Goal: Register for event/course

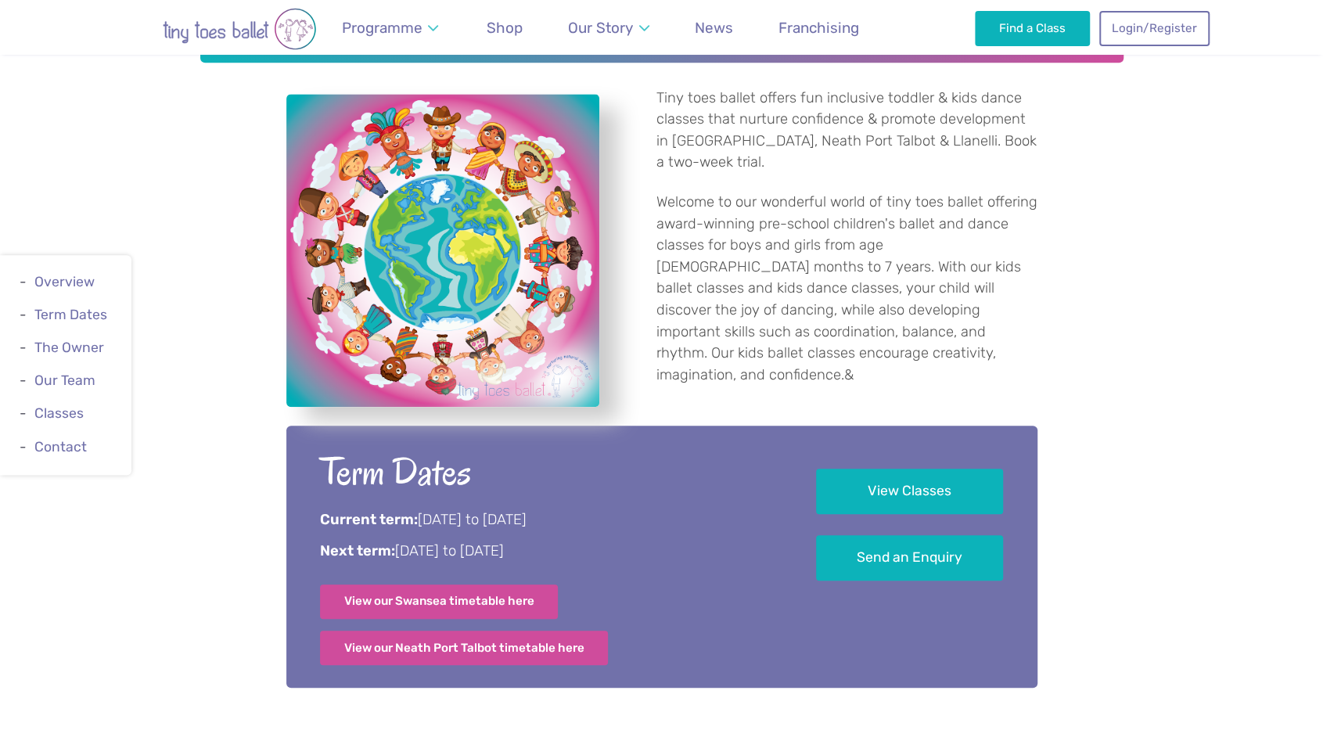
scroll to position [704, 0]
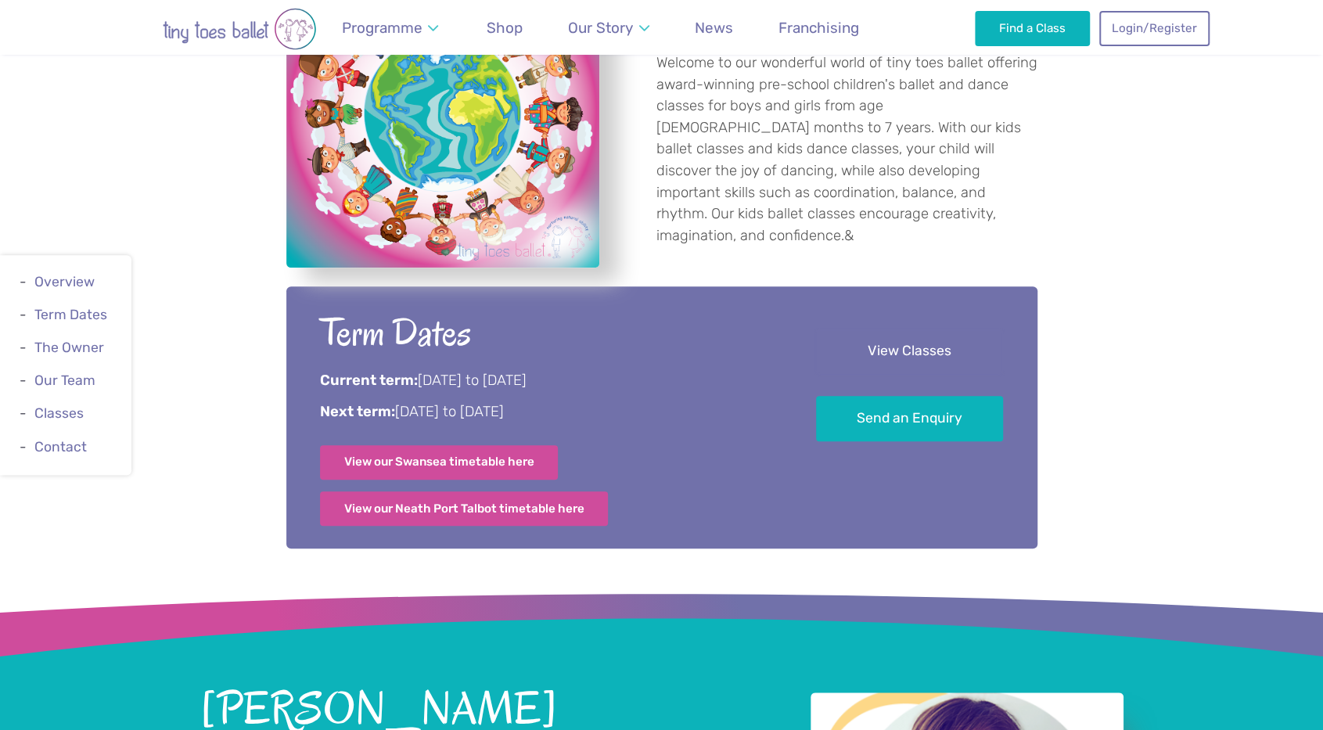
click at [877, 345] on link "View Classes" at bounding box center [909, 352] width 187 height 46
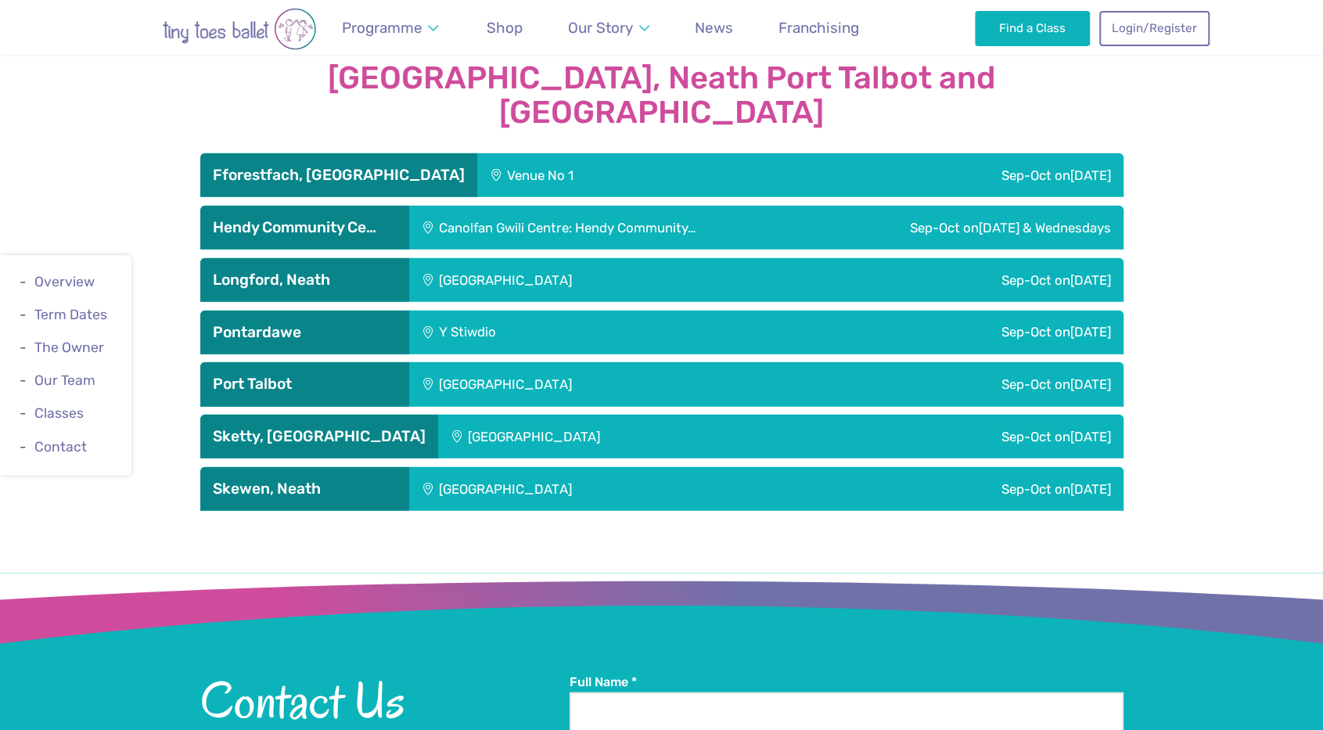
click at [499, 153] on div "Venue No 1" at bounding box center [622, 175] width 290 height 44
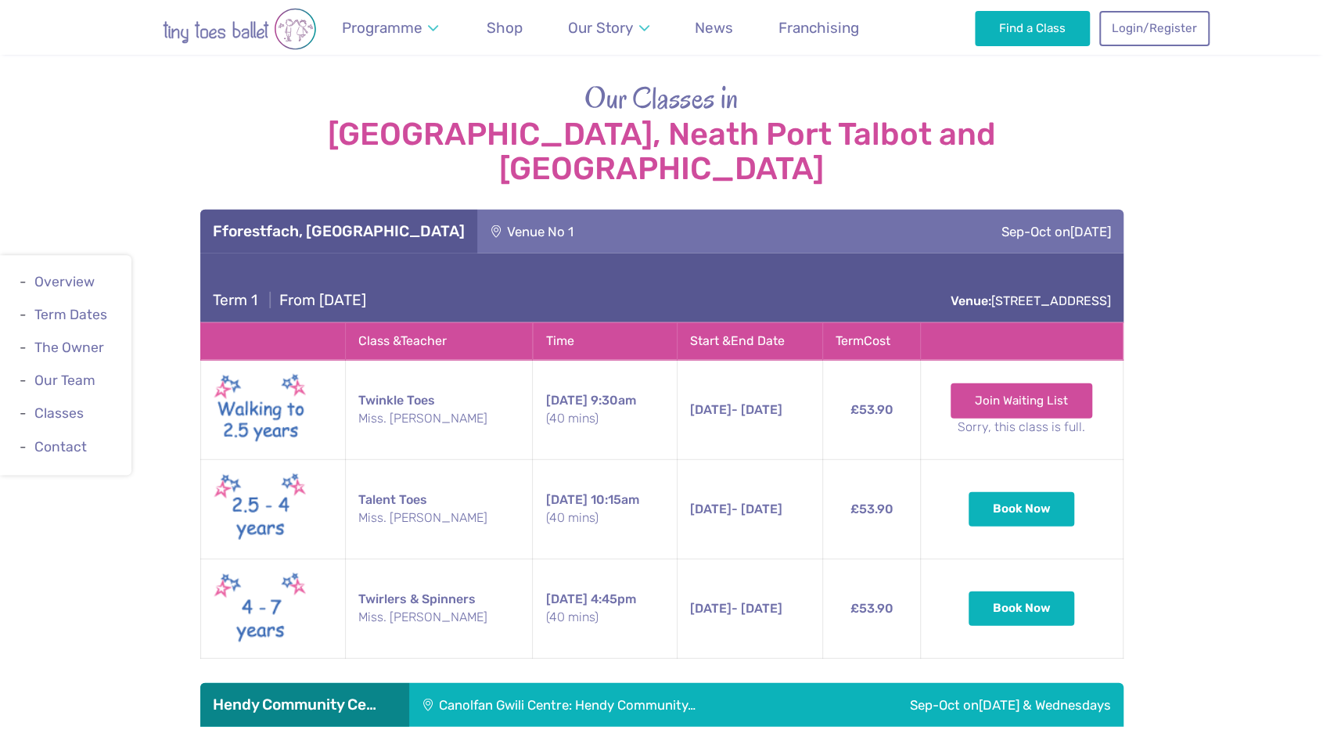
scroll to position [2636, 0]
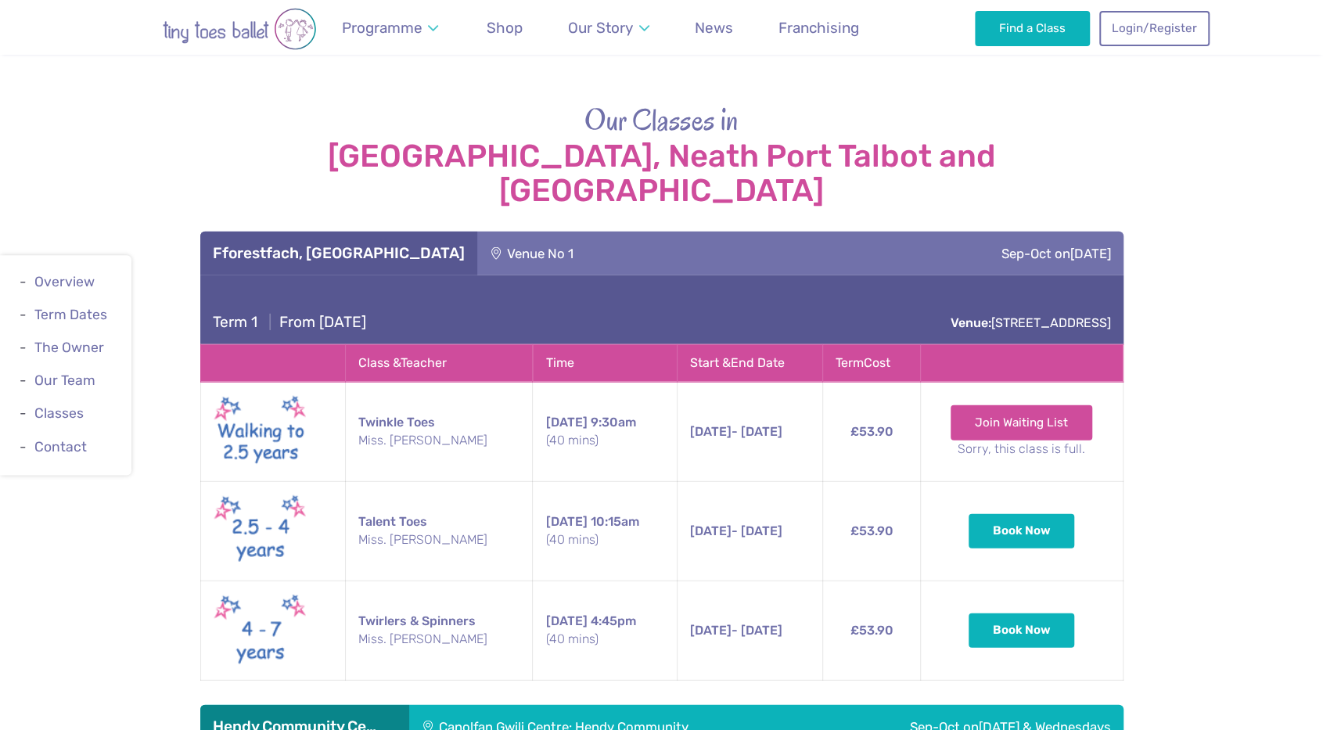
click at [259, 591] on img at bounding box center [261, 631] width 94 height 80
click at [405, 581] on td "Twirlers & Spinners Miss. Eleanor" at bounding box center [439, 630] width 188 height 99
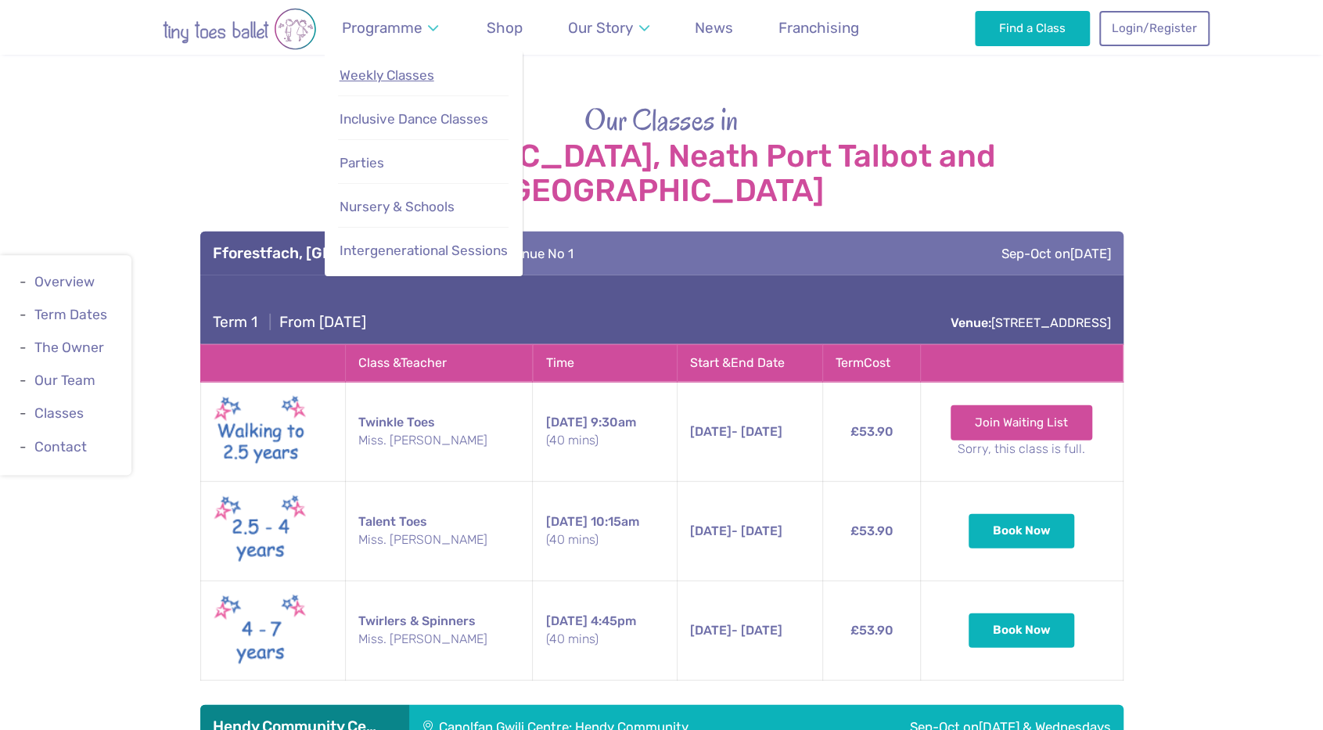
click at [383, 70] on span "Weekly Classes" at bounding box center [387, 75] width 95 height 16
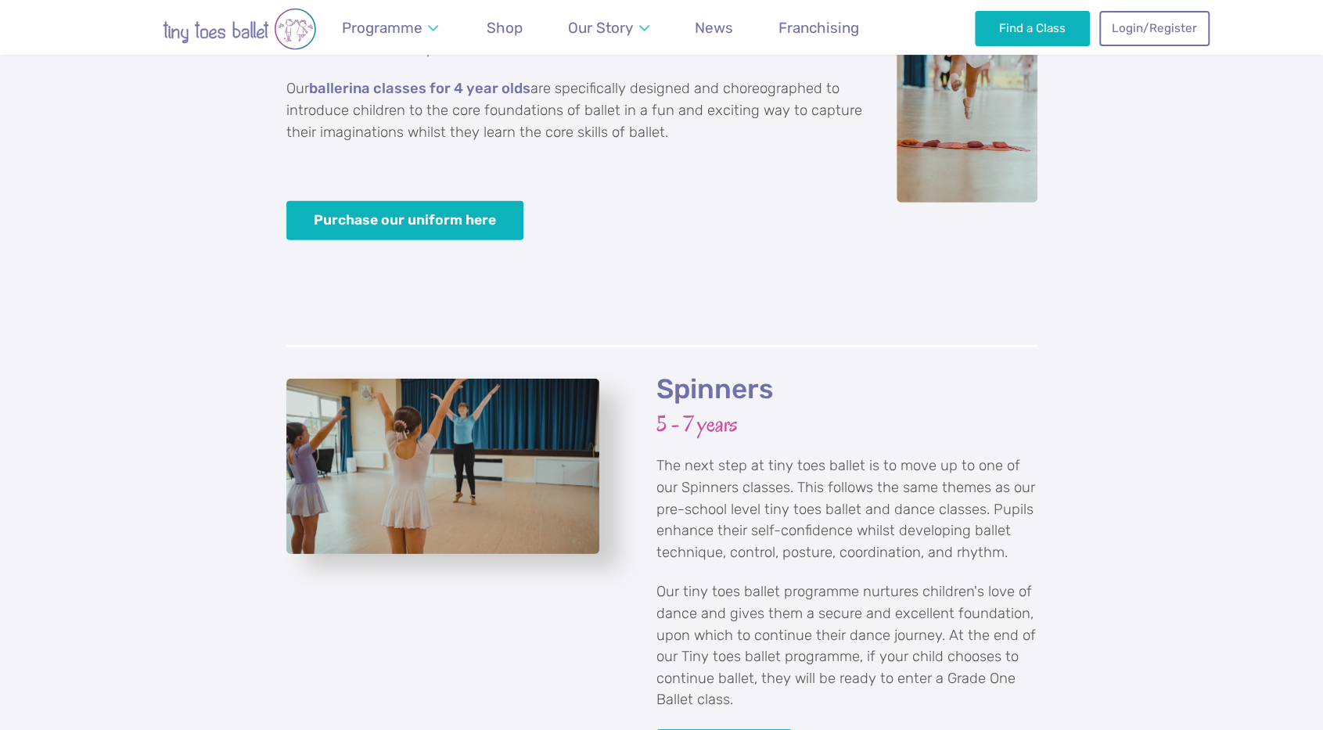
scroll to position [3052, 0]
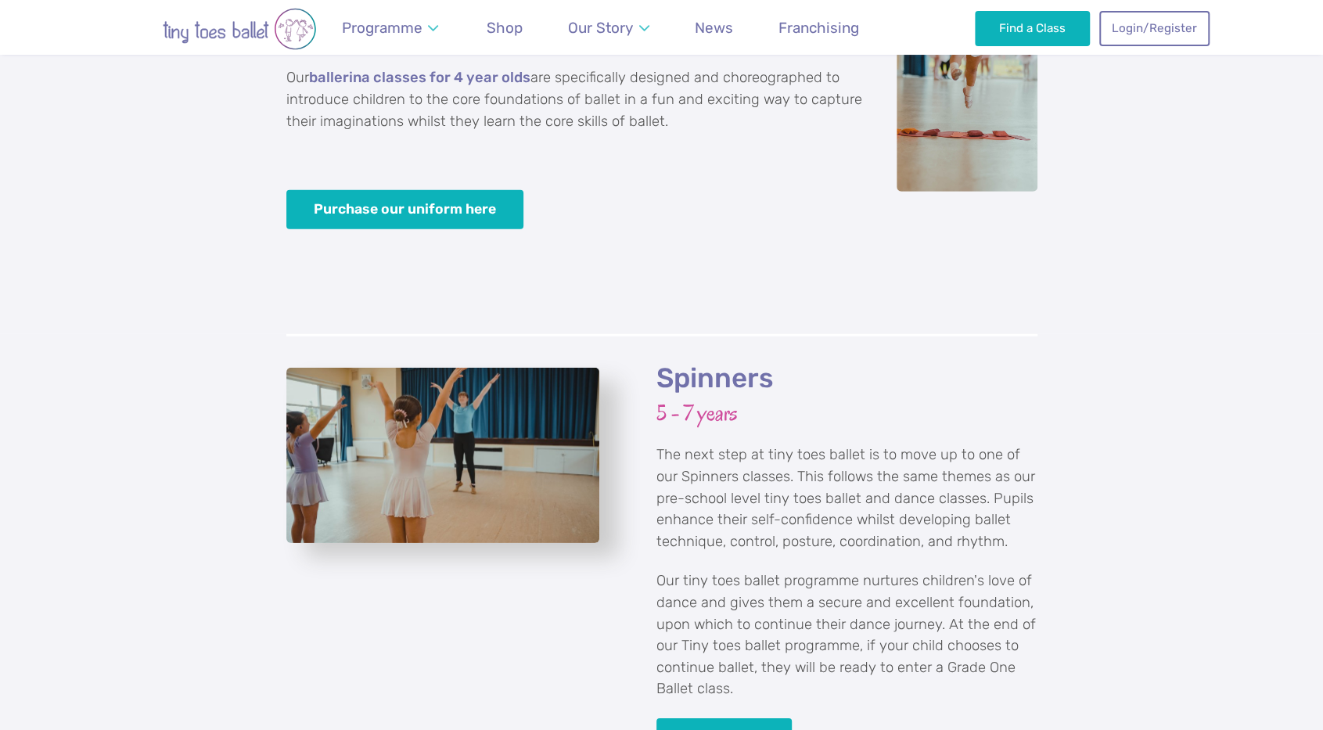
click at [501, 417] on img "View full-size image" at bounding box center [442, 456] width 313 height 176
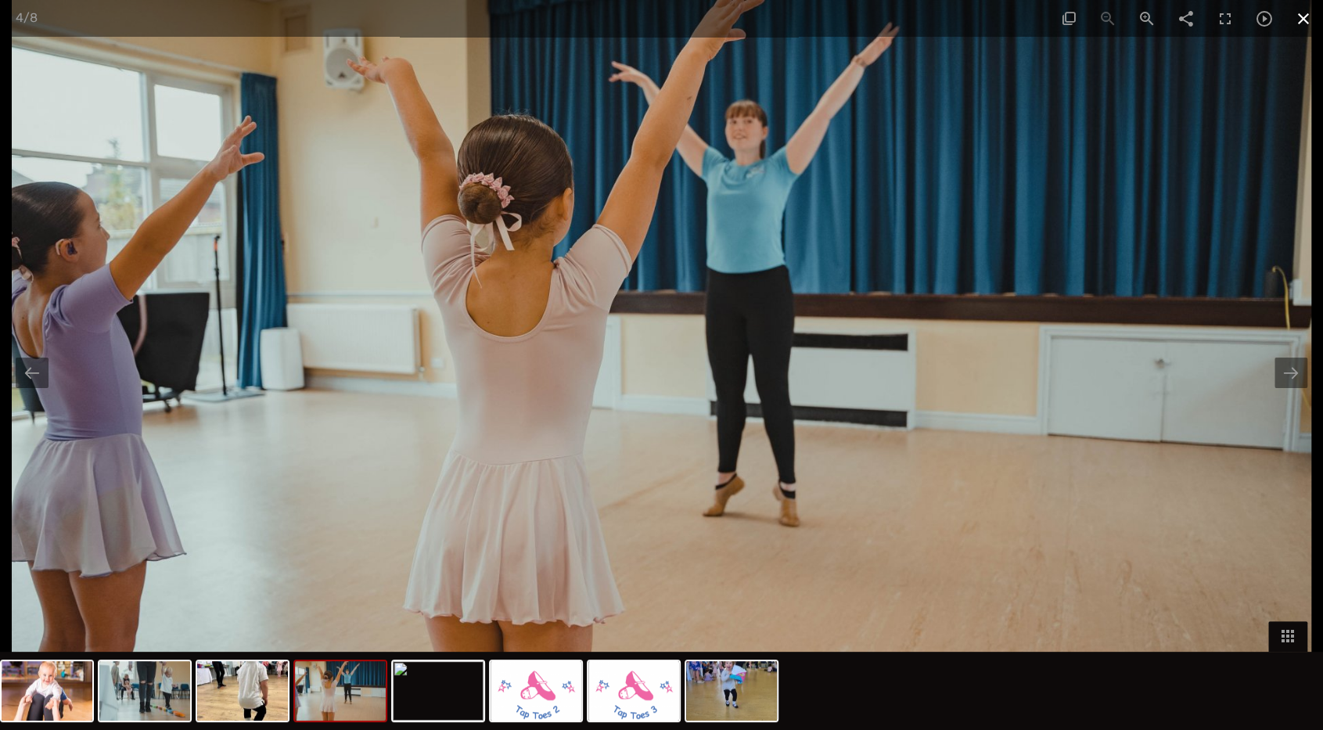
click at [1307, 15] on span at bounding box center [1303, 18] width 39 height 37
